Goal: Task Accomplishment & Management: Use online tool/utility

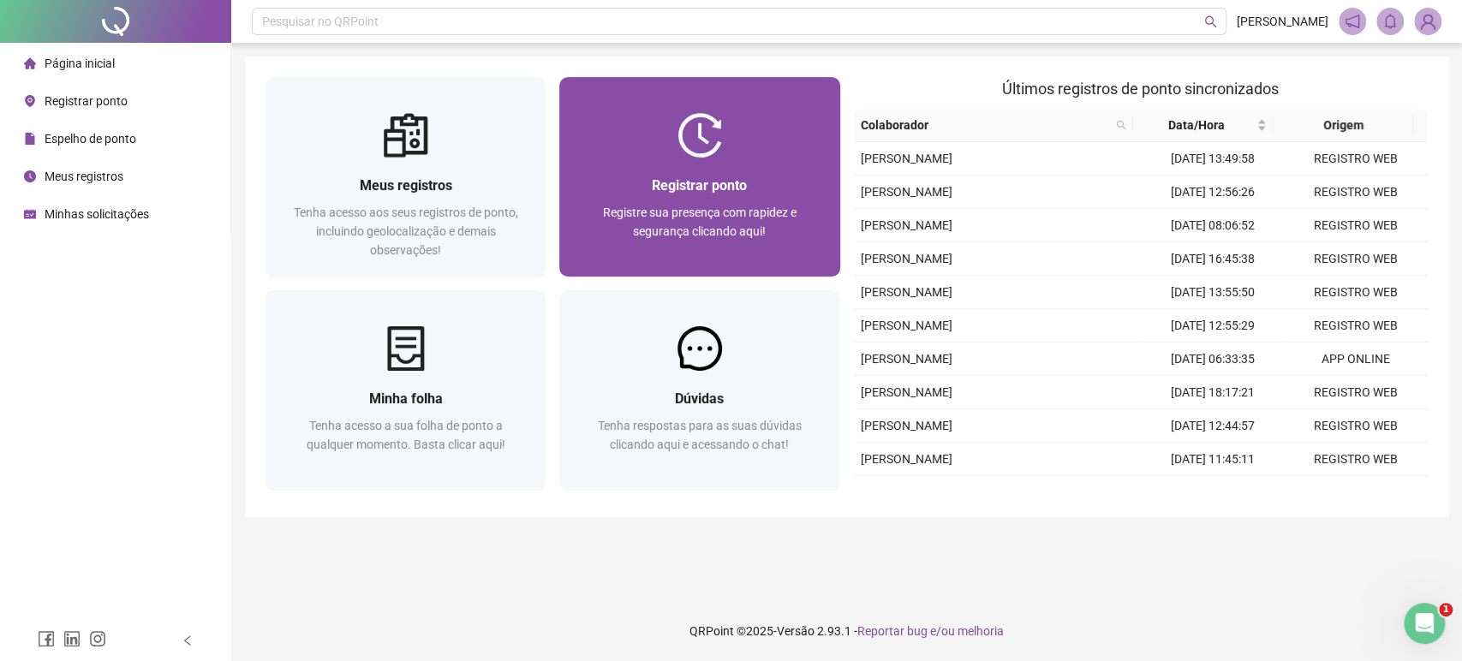
click at [711, 194] on span "Registrar ponto" at bounding box center [699, 185] width 95 height 16
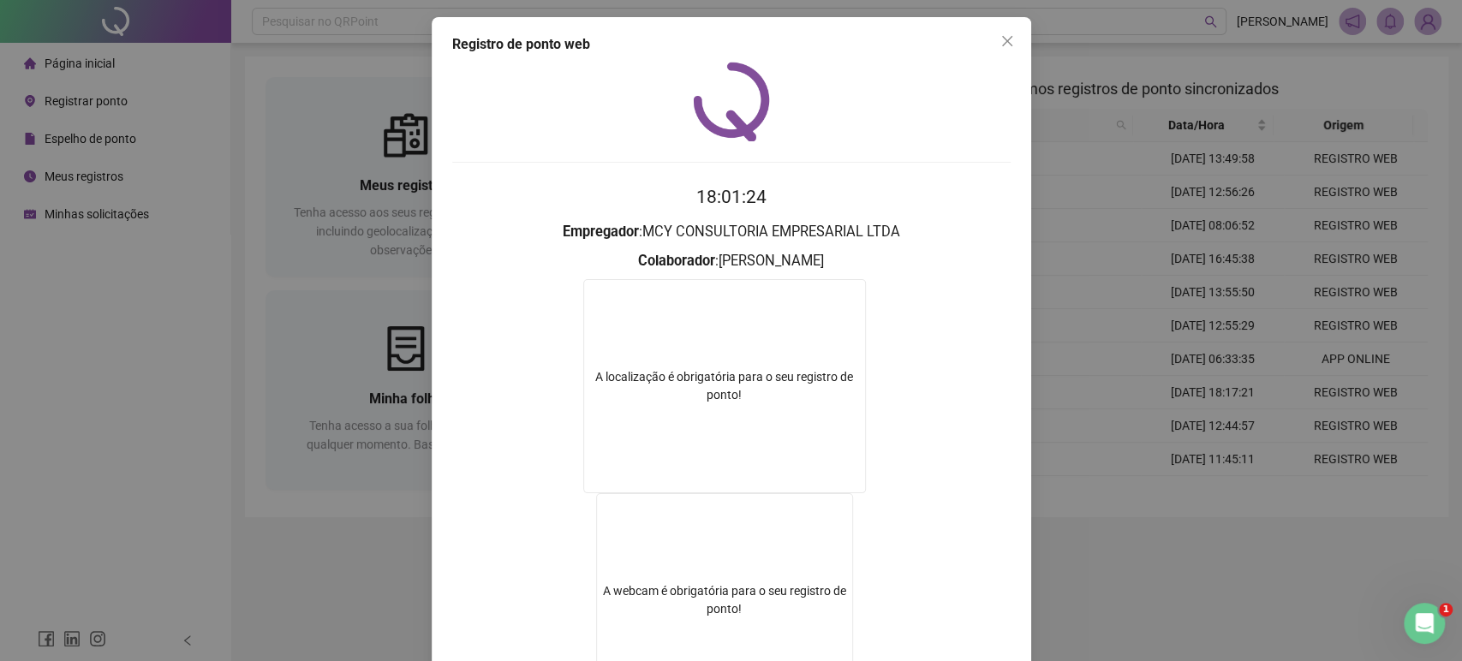
click at [1153, 250] on div "Registro de ponto web 18:01:24 Empregador : MCY CONSULTORIA EMPRESARIAL LTDA Co…" at bounding box center [731, 330] width 1462 height 661
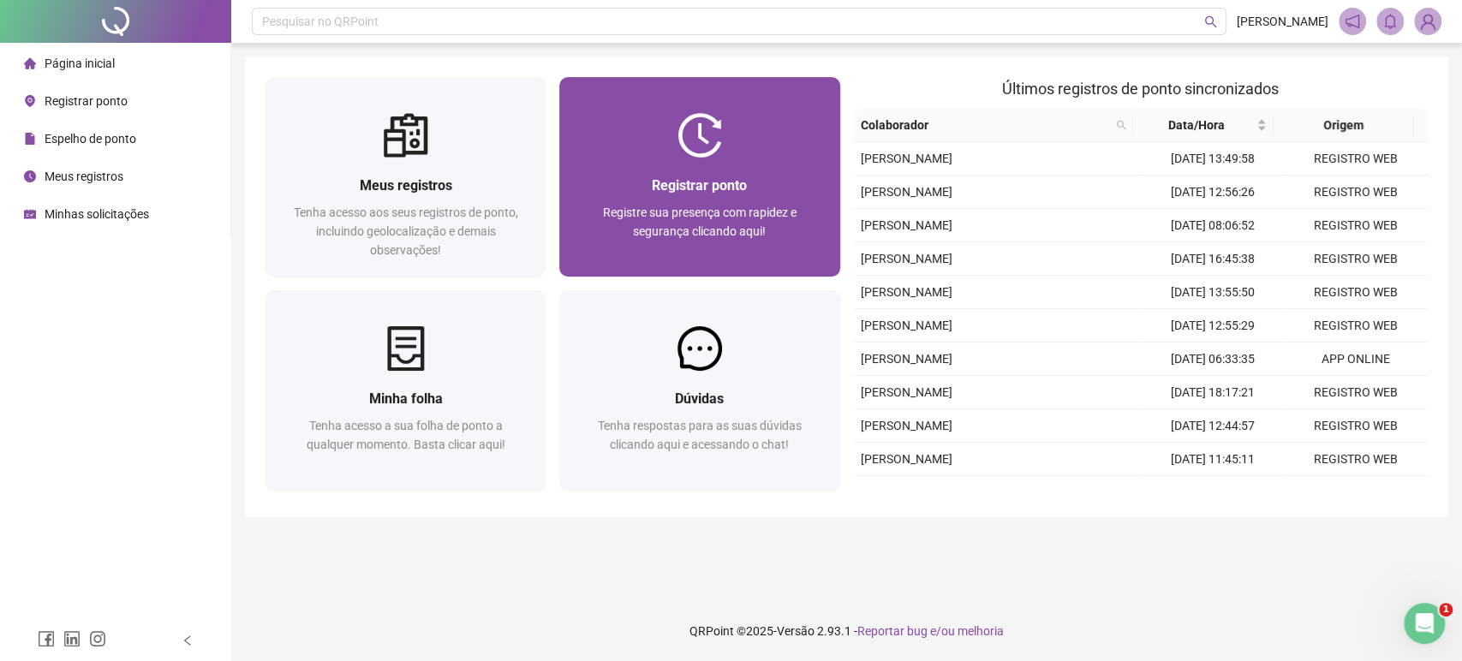
click at [664, 241] on div "Registre sua presença com rapidez e segurança clicando aqui!" at bounding box center [699, 231] width 239 height 57
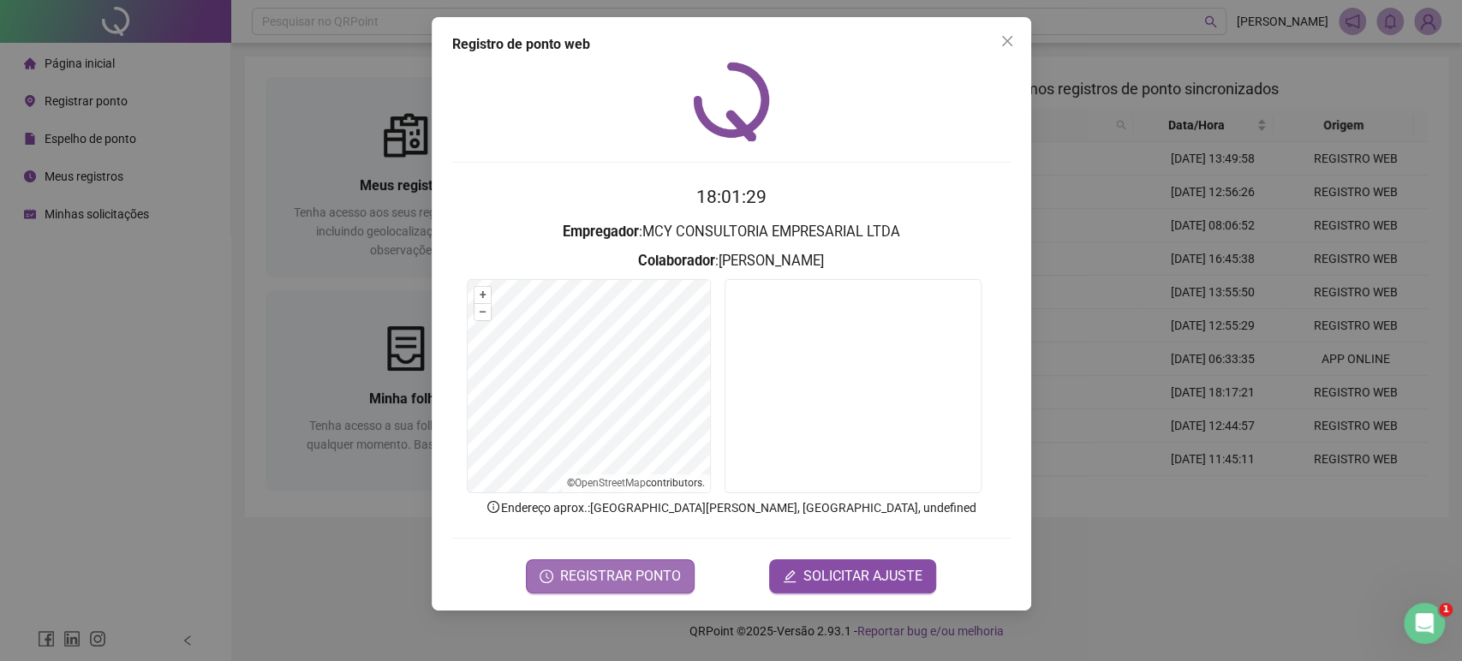
click at [591, 577] on span "REGISTRAR PONTO" at bounding box center [620, 576] width 121 height 21
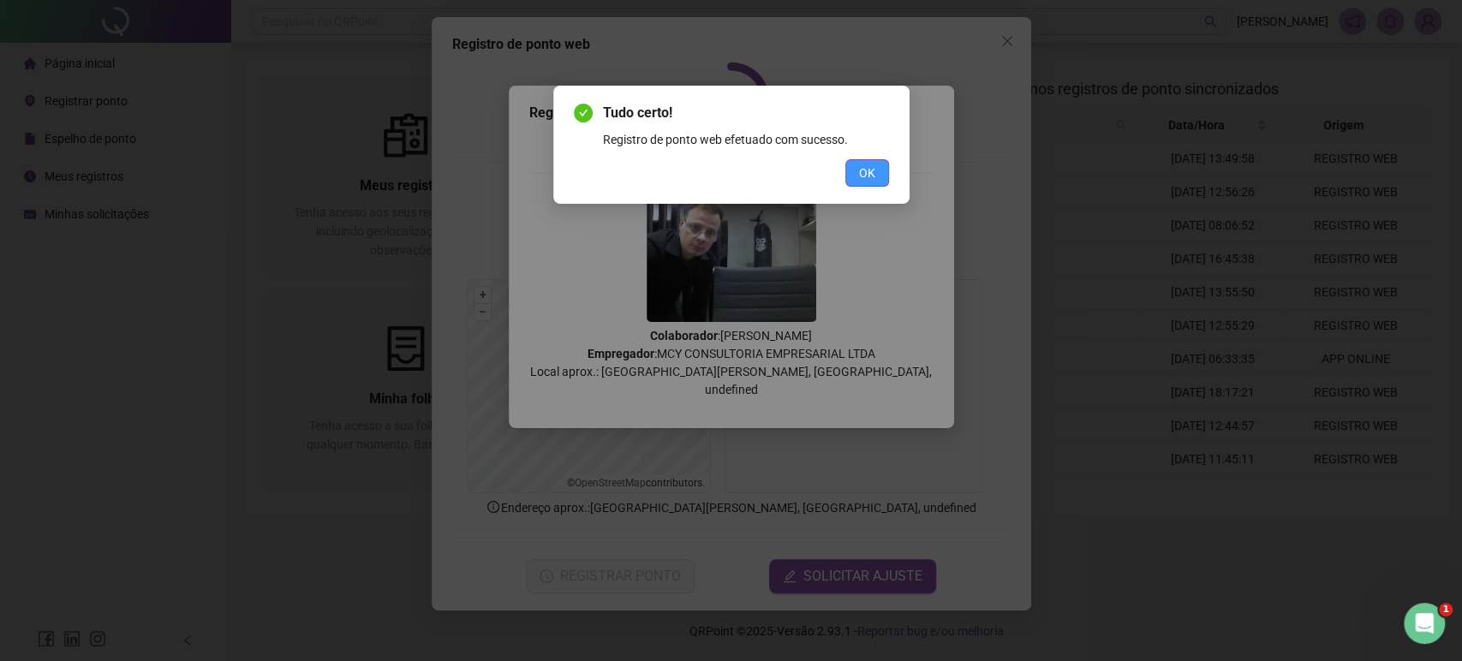
click at [850, 168] on button "OK" at bounding box center [868, 172] width 44 height 27
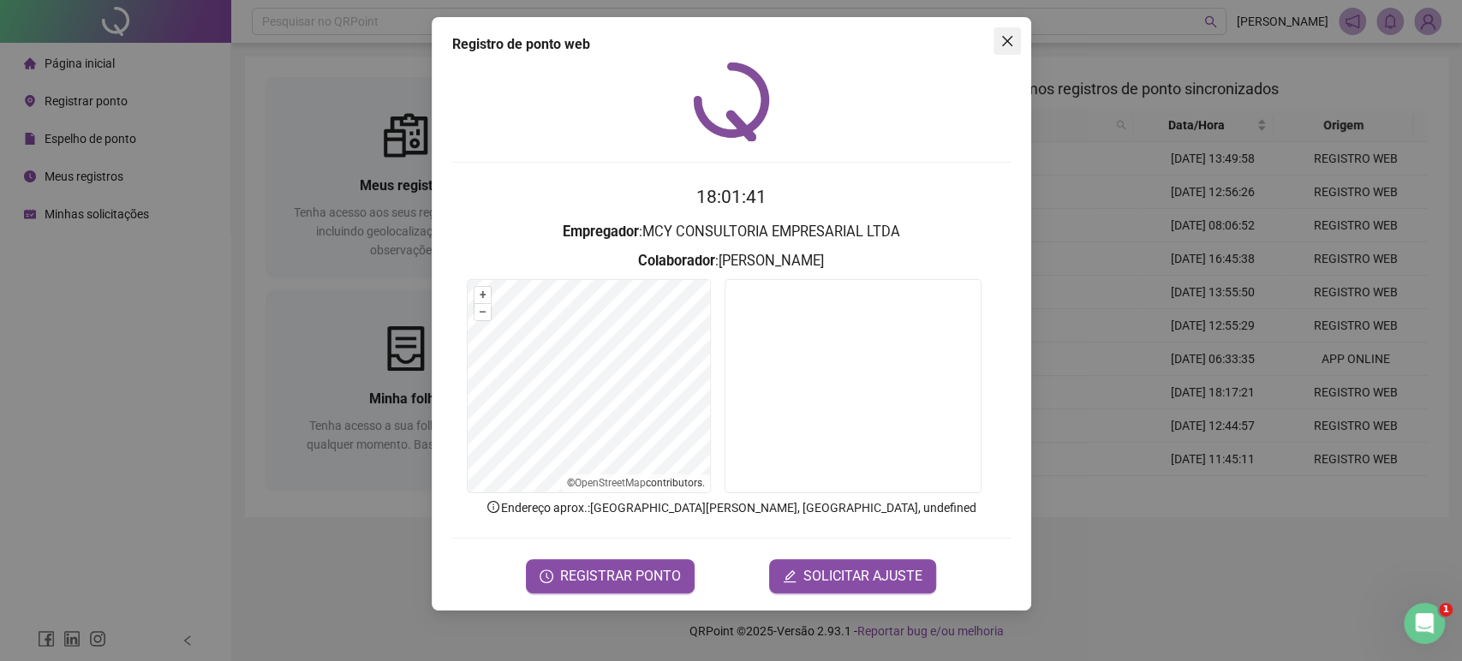
click at [1013, 46] on icon "close" at bounding box center [1008, 41] width 14 height 14
